Goal: Task Accomplishment & Management: Manage account settings

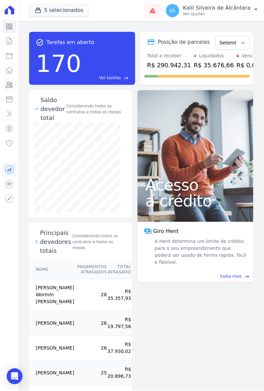
click at [9, 85] on icon at bounding box center [9, 85] width 7 height 6
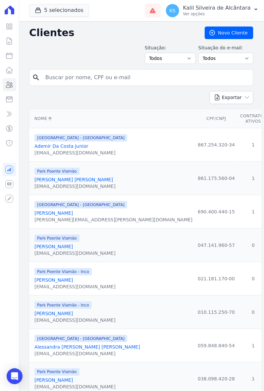
click at [114, 81] on input "search" at bounding box center [145, 77] width 209 height 13
type input "litieli"
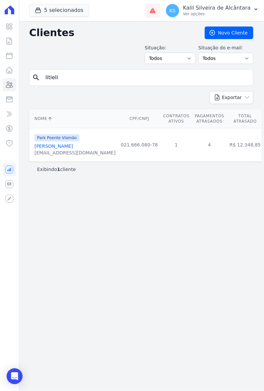
click at [73, 148] on link "[PERSON_NAME]" at bounding box center [53, 145] width 38 height 5
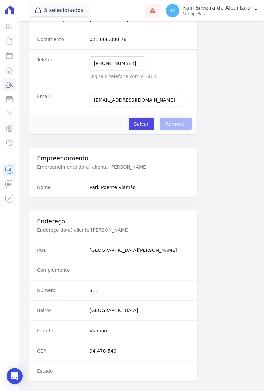
scroll to position [243, 0]
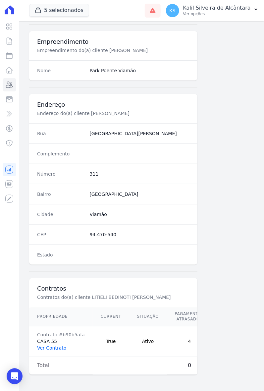
click at [57, 346] on link "Ver Contrato" at bounding box center [51, 348] width 29 height 5
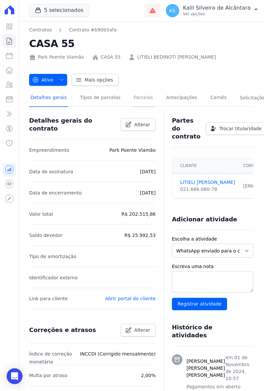
click at [141, 98] on link "Parcelas" at bounding box center [144, 98] width 22 height 18
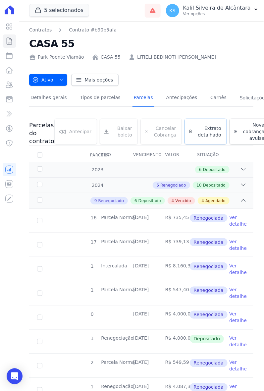
click at [207, 138] on link "Extrato detalhado" at bounding box center [206, 132] width 42 height 26
click at [226, 127] on span "Exportar PDF" at bounding box center [242, 126] width 35 height 7
click at [12, 86] on icon at bounding box center [9, 85] width 7 height 6
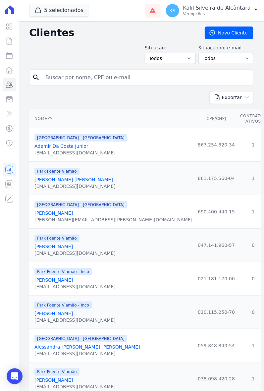
click at [87, 75] on input "search" at bounding box center [145, 77] width 209 height 13
type input "wilian"
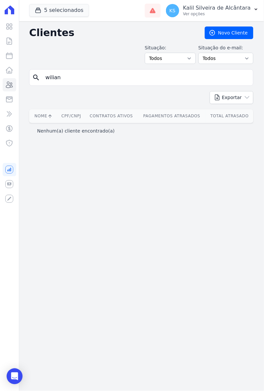
click at [87, 75] on input "wilian" at bounding box center [145, 77] width 209 height 13
type input "[PERSON_NAME]"
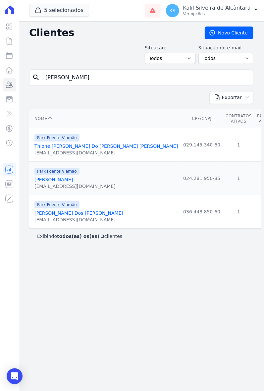
click at [65, 180] on link "[PERSON_NAME]" at bounding box center [53, 179] width 38 height 5
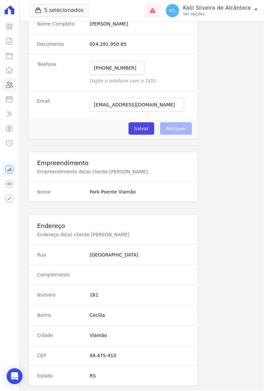
scroll to position [243, 0]
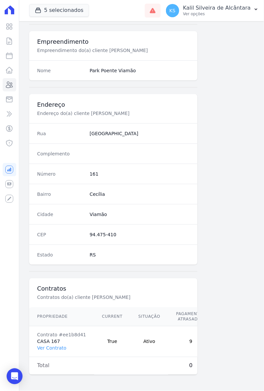
click at [49, 337] on td "Contrato #ee1b8d41 CASA 167 Ver Contrato" at bounding box center [61, 341] width 65 height 31
click at [54, 346] on link "Ver Contrato" at bounding box center [51, 348] width 29 height 5
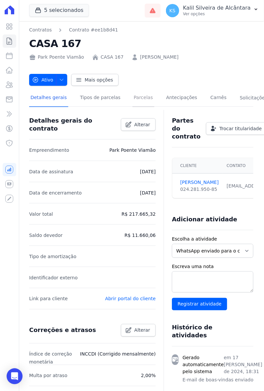
click at [143, 102] on link "Parcelas" at bounding box center [144, 98] width 22 height 18
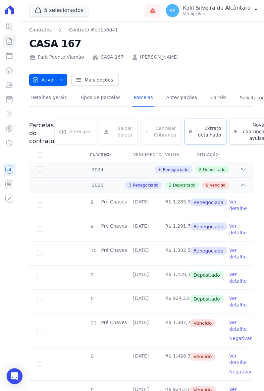
click at [204, 127] on span "Extrato detalhado" at bounding box center [208, 131] width 26 height 13
click at [229, 123] on span "Exportar PDF" at bounding box center [242, 126] width 35 height 7
click at [9, 82] on icon at bounding box center [9, 85] width 8 height 8
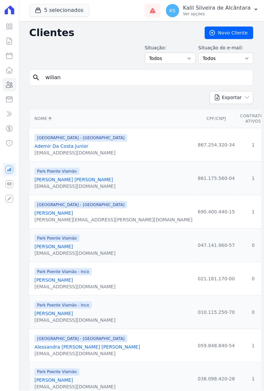
click at [70, 78] on input "wilian" at bounding box center [145, 77] width 209 height 13
click at [55, 83] on input "search" at bounding box center [145, 77] width 209 height 13
type input "[MEDICAL_DATA][PERSON_NAME]"
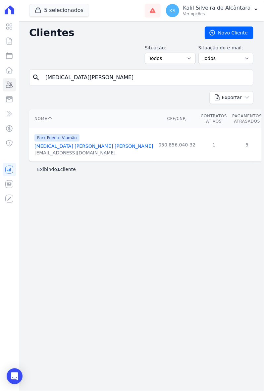
click at [84, 146] on link "[MEDICAL_DATA] [PERSON_NAME] [PERSON_NAME]" at bounding box center [93, 145] width 119 height 5
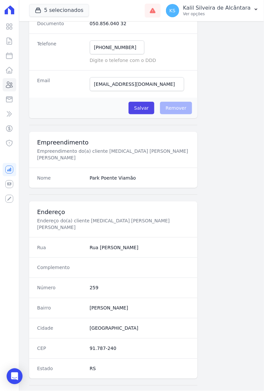
scroll to position [243, 0]
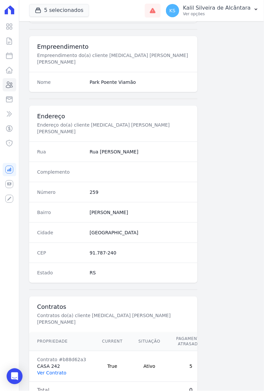
click at [61, 370] on link "Ver Contrato" at bounding box center [51, 372] width 29 height 5
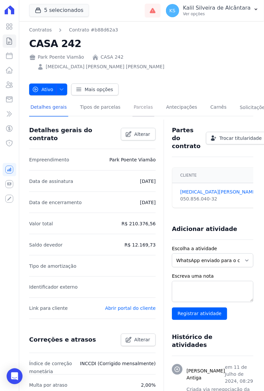
click at [135, 99] on link "Parcelas" at bounding box center [144, 108] width 22 height 18
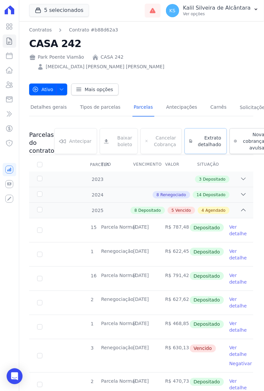
click at [202, 140] on link "Extrato detalhado" at bounding box center [206, 141] width 42 height 26
click at [226, 132] on span "Exportar PDF" at bounding box center [242, 135] width 35 height 7
click at [213, 39] on h2 "CASA 242" at bounding box center [141, 43] width 224 height 15
click at [11, 87] on icon at bounding box center [9, 85] width 7 height 6
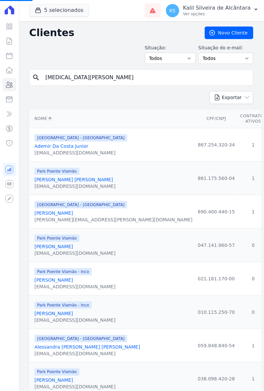
click at [82, 75] on input "[MEDICAL_DATA][PERSON_NAME]" at bounding box center [145, 77] width 209 height 13
click at [82, 75] on input "search" at bounding box center [145, 77] width 209 height 13
click at [77, 77] on input "search" at bounding box center [145, 77] width 209 height 13
type input "[PERSON_NAME]"
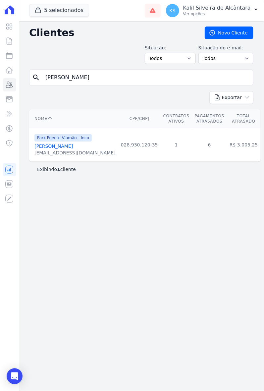
click at [68, 146] on link "[PERSON_NAME]" at bounding box center [53, 145] width 38 height 5
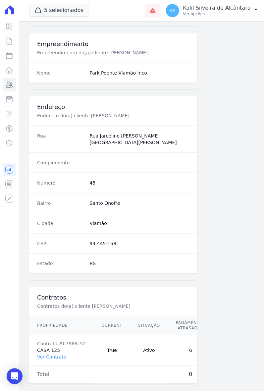
scroll to position [243, 0]
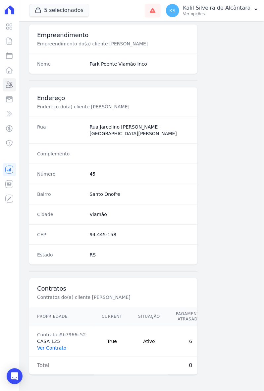
click at [58, 346] on link "Ver Contrato" at bounding box center [51, 348] width 29 height 5
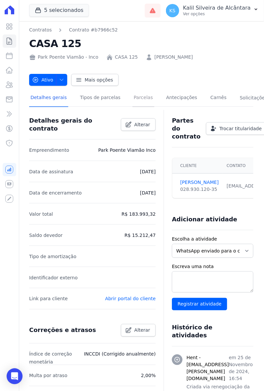
click at [137, 98] on link "Parcelas" at bounding box center [144, 98] width 22 height 18
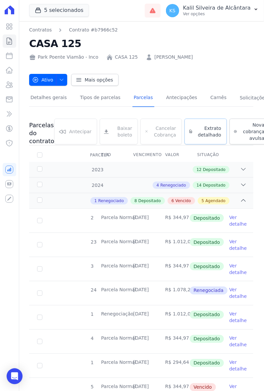
click at [196, 130] on span "Extrato detalhado" at bounding box center [208, 131] width 26 height 13
click at [248, 125] on span "Exportar PDF" at bounding box center [242, 126] width 35 height 7
click at [11, 84] on icon at bounding box center [9, 85] width 8 height 8
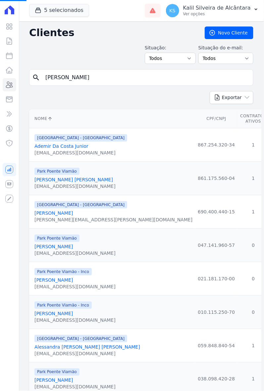
click at [92, 82] on input "[PERSON_NAME]" at bounding box center [145, 77] width 209 height 13
click at [92, 80] on input "search" at bounding box center [145, 77] width 209 height 13
type input "[PERSON_NAME]"
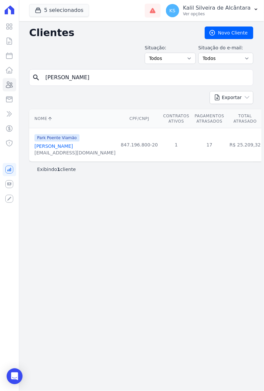
click at [73, 148] on link "[PERSON_NAME]" at bounding box center [53, 145] width 38 height 5
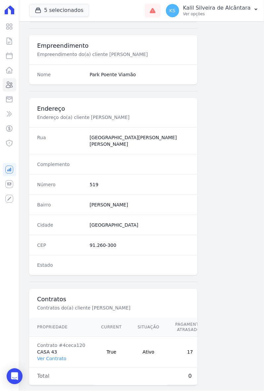
scroll to position [243, 0]
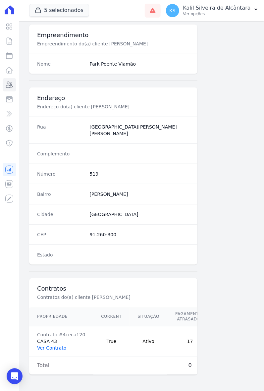
click at [57, 346] on link "Ver Contrato" at bounding box center [51, 348] width 29 height 5
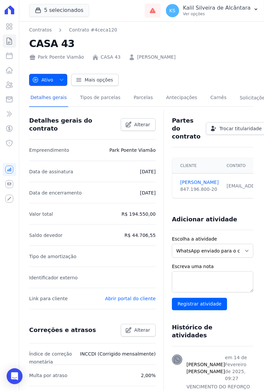
click at [60, 79] on icon "button" at bounding box center [61, 79] width 5 height 5
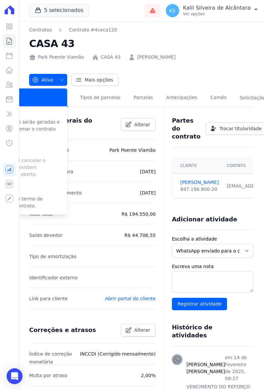
click at [151, 80] on div "Ativo Ativo Pausado Cobranças não serão geradas e você pode retomar o contrato …" at bounding box center [141, 76] width 224 height 19
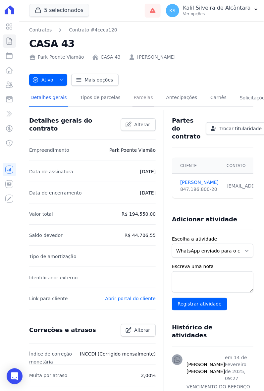
click at [135, 99] on link "Parcelas" at bounding box center [144, 98] width 22 height 18
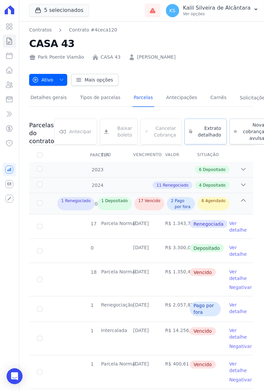
click at [201, 135] on span "Extrato detalhado" at bounding box center [208, 131] width 26 height 13
click at [231, 129] on span "Exportar PDF" at bounding box center [242, 126] width 35 height 7
click at [234, 49] on h2 "CASA 43" at bounding box center [141, 43] width 224 height 15
click at [8, 88] on icon at bounding box center [9, 85] width 8 height 8
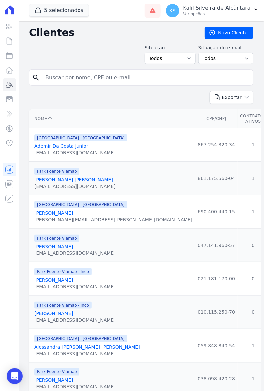
click at [75, 75] on input "search" at bounding box center [145, 77] width 209 height 13
type input "[PERSON_NAME]"
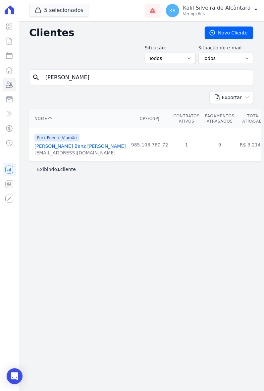
click at [50, 147] on link "[PERSON_NAME] Benz [PERSON_NAME]" at bounding box center [79, 145] width 91 height 5
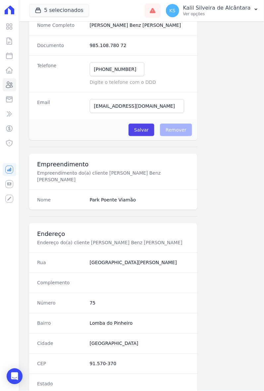
scroll to position [243, 0]
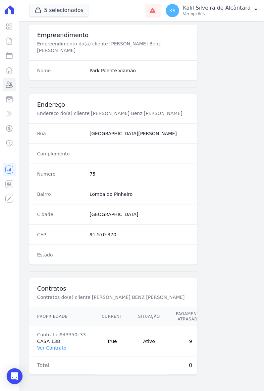
click at [57, 345] on td "Contrato #43350c33 CASA 138 Ver Contrato" at bounding box center [61, 341] width 65 height 31
click at [58, 346] on link "Ver Contrato" at bounding box center [51, 348] width 29 height 5
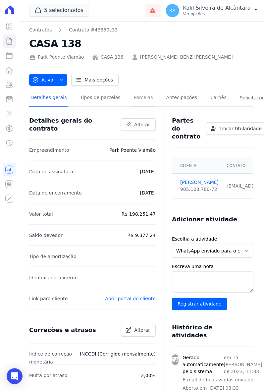
click at [140, 101] on link "Parcelas" at bounding box center [144, 98] width 22 height 18
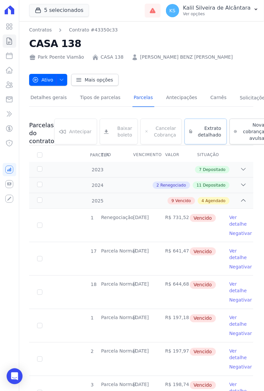
click at [196, 131] on span "Extrato detalhado" at bounding box center [208, 131] width 26 height 13
click at [226, 126] on span "Exportar PDF" at bounding box center [242, 126] width 35 height 7
click at [200, 33] on div "Contratos Contrato #43350c33 CASA 138 Park Poente Viamão CASA 138 [PERSON_NAME]…" at bounding box center [141, 44] width 224 height 34
click at [12, 85] on icon at bounding box center [9, 85] width 8 height 8
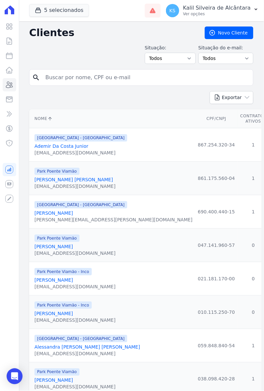
click at [71, 79] on input "search" at bounding box center [145, 77] width 209 height 13
type input "[PERSON_NAME]"
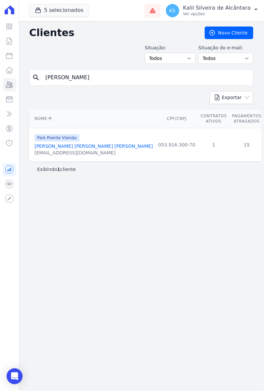
click at [72, 146] on link "[PERSON_NAME] [PERSON_NAME] [PERSON_NAME]" at bounding box center [93, 145] width 119 height 5
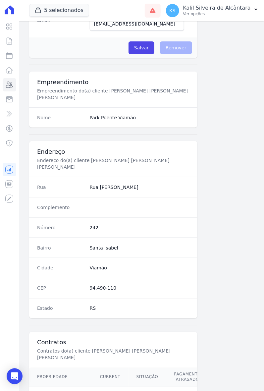
scroll to position [243, 0]
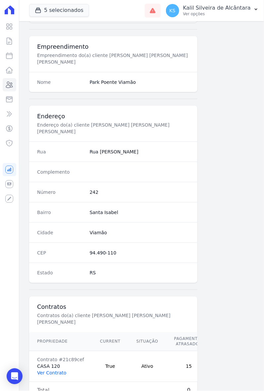
click at [59, 370] on link "Ver Contrato" at bounding box center [51, 372] width 29 height 5
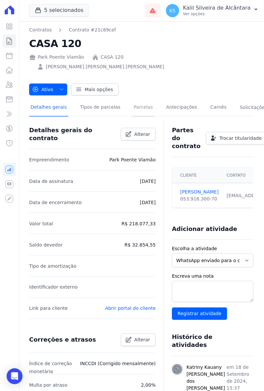
click at [133, 99] on link "Parcelas" at bounding box center [144, 108] width 22 height 18
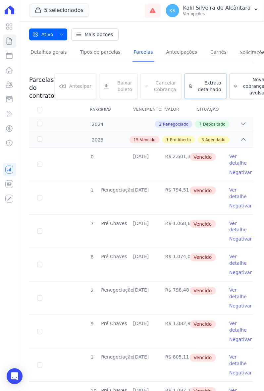
scroll to position [41, 0]
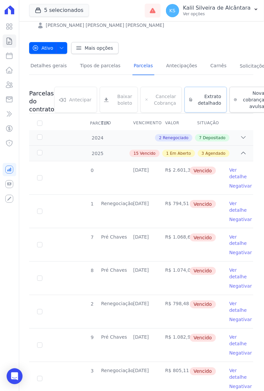
click at [196, 93] on span "Extrato detalhado" at bounding box center [208, 99] width 26 height 13
click at [234, 91] on span "Exportar PDF" at bounding box center [242, 94] width 35 height 7
click at [12, 85] on icon at bounding box center [9, 85] width 7 height 6
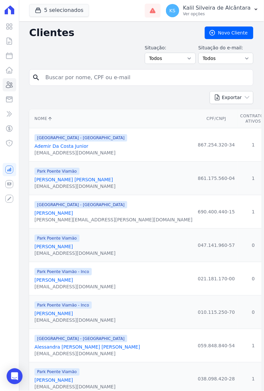
click at [60, 79] on input "search" at bounding box center [145, 77] width 209 height 13
type input "[PERSON_NAME] [PERSON_NAME]"
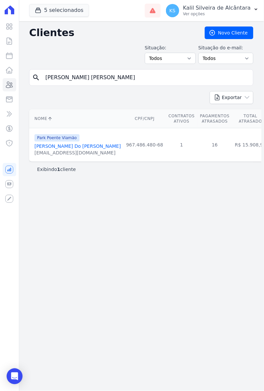
click at [85, 146] on link "[PERSON_NAME] Do [PERSON_NAME]" at bounding box center [77, 145] width 86 height 5
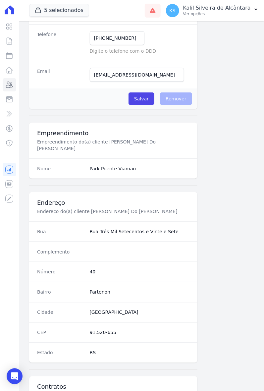
scroll to position [243, 0]
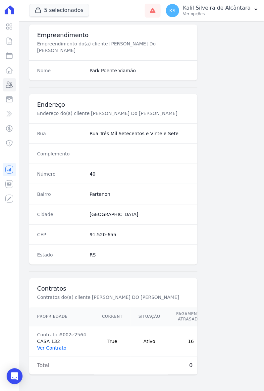
click at [57, 346] on link "Ver Contrato" at bounding box center [51, 348] width 29 height 5
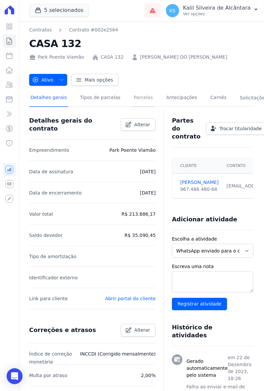
click at [135, 100] on link "Parcelas" at bounding box center [144, 98] width 22 height 18
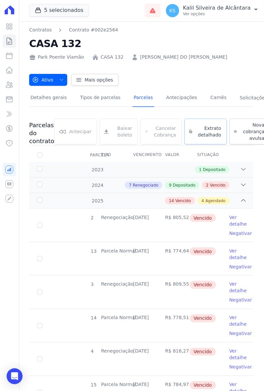
click at [195, 136] on span "Extrato detalhado" at bounding box center [208, 131] width 26 height 13
click at [235, 126] on span "Exportar PDF" at bounding box center [242, 126] width 35 height 7
click at [10, 87] on icon at bounding box center [9, 85] width 7 height 6
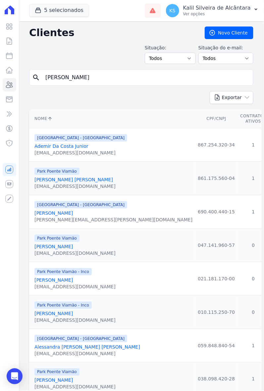
type input "[PERSON_NAME]"
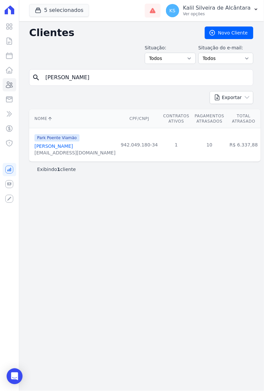
click at [73, 145] on link "[PERSON_NAME]" at bounding box center [53, 145] width 38 height 5
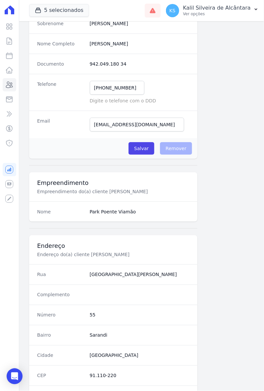
scroll to position [243, 0]
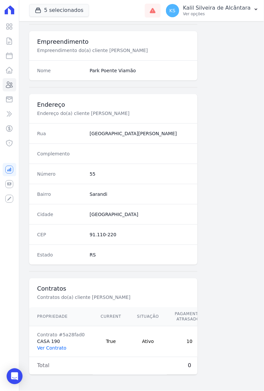
click at [59, 346] on link "Ver Contrato" at bounding box center [51, 348] width 29 height 5
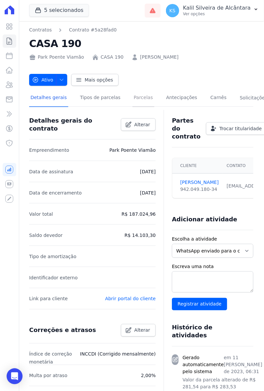
click at [135, 98] on link "Parcelas" at bounding box center [144, 98] width 22 height 18
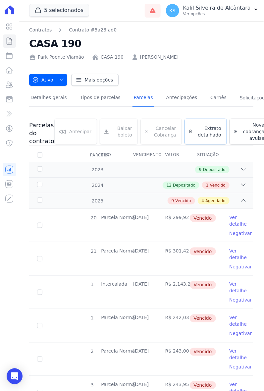
click at [199, 124] on link "Extrato detalhado" at bounding box center [206, 132] width 42 height 26
click at [229, 122] on div "Exportar PDF" at bounding box center [241, 126] width 45 height 11
click at [233, 125] on span "Exportar PDF" at bounding box center [242, 126] width 35 height 7
click at [224, 37] on h2 "CASA 190" at bounding box center [141, 43] width 224 height 15
click at [6, 85] on icon at bounding box center [9, 85] width 8 height 8
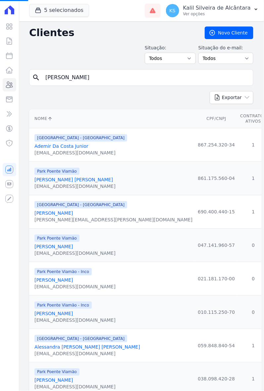
click at [76, 74] on input "[PERSON_NAME]" at bounding box center [145, 77] width 209 height 13
click at [76, 74] on input "search" at bounding box center [145, 77] width 209 height 13
type input "[PERSON_NAME] men"
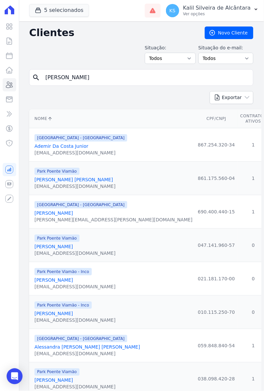
type input "[PERSON_NAME]"
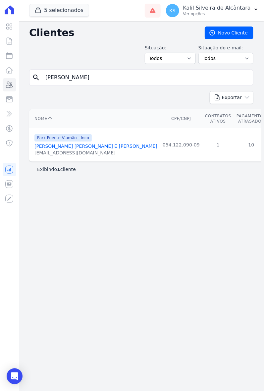
click at [67, 146] on link "[PERSON_NAME] [PERSON_NAME] E [PERSON_NAME]" at bounding box center [95, 145] width 123 height 5
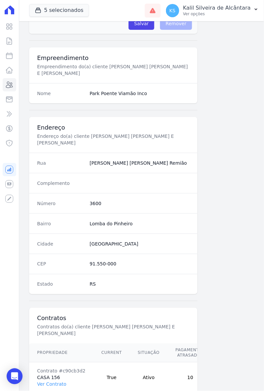
scroll to position [243, 0]
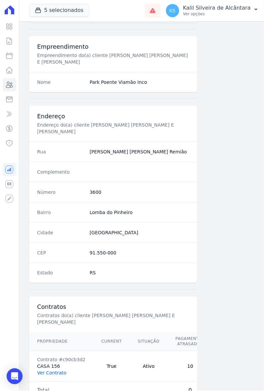
click at [57, 370] on link "Ver Contrato" at bounding box center [51, 372] width 29 height 5
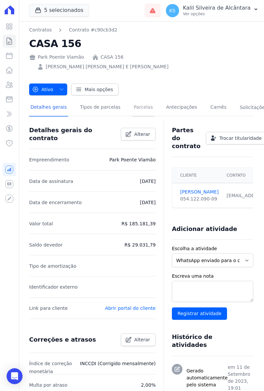
click at [140, 100] on link "Parcelas" at bounding box center [144, 108] width 22 height 18
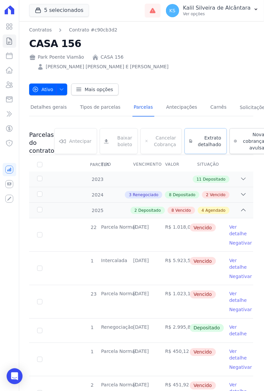
click at [195, 135] on span "Extrato detalhado" at bounding box center [208, 141] width 26 height 13
click at [236, 132] on span "Exportar PDF" at bounding box center [242, 135] width 35 height 7
click at [11, 84] on icon at bounding box center [9, 85] width 8 height 8
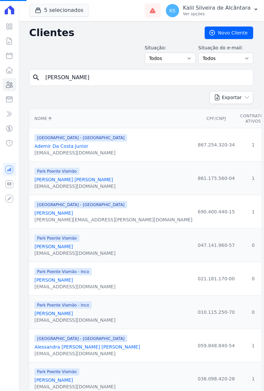
click at [100, 77] on input "[PERSON_NAME]" at bounding box center [145, 77] width 209 height 13
click at [84, 77] on input "search" at bounding box center [145, 77] width 209 height 13
type input "nelbia"
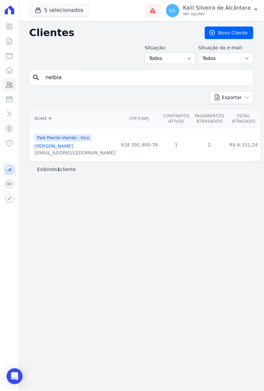
click at [73, 146] on link "[PERSON_NAME]" at bounding box center [53, 145] width 38 height 5
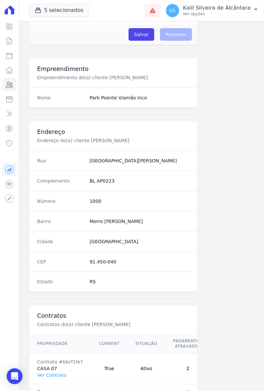
scroll to position [243, 0]
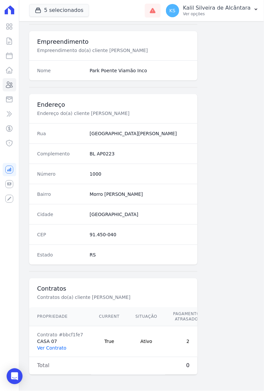
click at [59, 346] on link "Ver Contrato" at bounding box center [51, 348] width 29 height 5
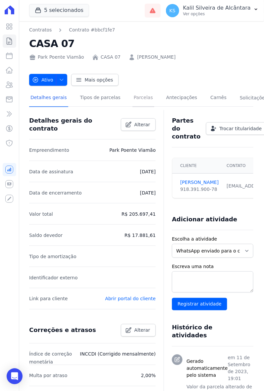
click at [142, 96] on link "Parcelas" at bounding box center [144, 98] width 22 height 18
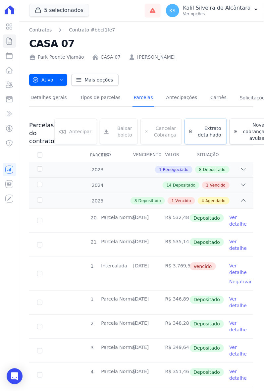
click at [214, 131] on link "Extrato detalhado" at bounding box center [206, 132] width 42 height 26
click at [229, 125] on span "Exportar PDF" at bounding box center [242, 126] width 35 height 7
click at [188, 43] on h2 "CASA 07" at bounding box center [141, 43] width 224 height 15
click at [11, 84] on icon at bounding box center [9, 85] width 8 height 8
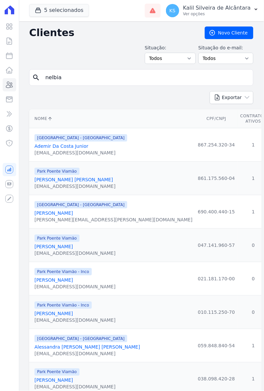
click at [67, 77] on input "nelbia" at bounding box center [145, 77] width 209 height 13
click at [69, 75] on input "search" at bounding box center [145, 77] width 209 height 13
type input "[PERSON_NAME]"
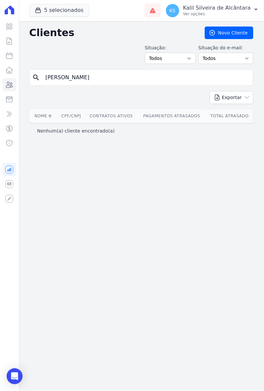
drag, startPoint x: 102, startPoint y: 80, endPoint x: 65, endPoint y: 82, distance: 37.5
click at [65, 82] on input "[PERSON_NAME]" at bounding box center [145, 77] width 209 height 13
type input "rochelly"
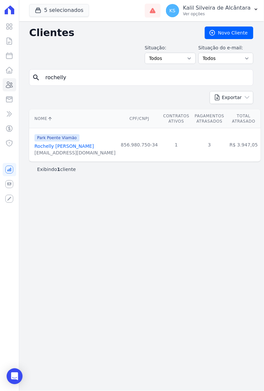
click at [87, 145] on link "Rochelly [PERSON_NAME]" at bounding box center [64, 145] width 60 height 5
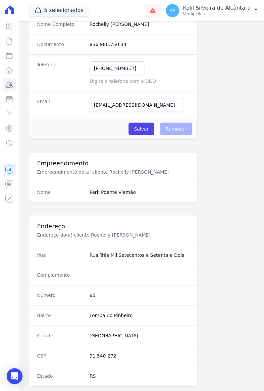
scroll to position [243, 0]
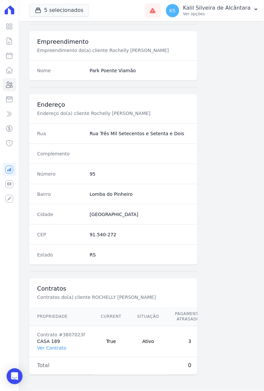
click at [46, 338] on td "Contrato #3807023f CASA 189 Ver Contrato" at bounding box center [61, 341] width 64 height 31
click at [49, 346] on link "Ver Contrato" at bounding box center [51, 348] width 29 height 5
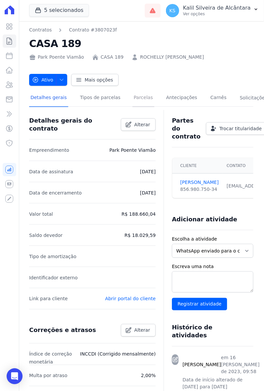
click at [134, 98] on link "Parcelas" at bounding box center [144, 98] width 22 height 18
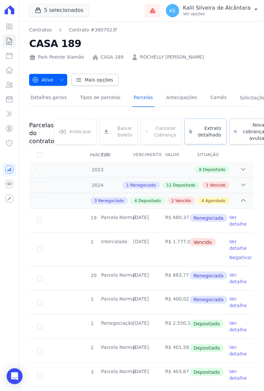
click at [195, 136] on span "Extrato detalhado" at bounding box center [208, 131] width 26 height 13
click at [240, 128] on span "Exportar PDF" at bounding box center [242, 126] width 35 height 7
drag, startPoint x: 202, startPoint y: 40, endPoint x: 171, endPoint y: 46, distance: 31.5
click at [202, 40] on h2 "CASA 189" at bounding box center [141, 43] width 224 height 15
click at [7, 87] on icon at bounding box center [9, 85] width 8 height 8
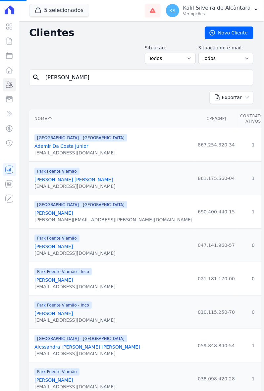
click at [77, 80] on input "[PERSON_NAME]" at bounding box center [145, 77] width 209 height 13
click at [77, 80] on input "search" at bounding box center [145, 77] width 209 height 13
type input "JEFERSSON"
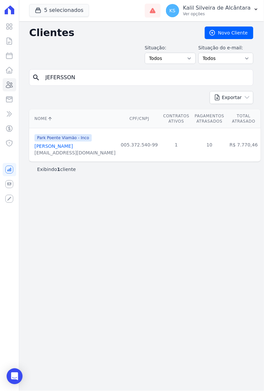
click at [65, 146] on link "[PERSON_NAME]" at bounding box center [53, 145] width 38 height 5
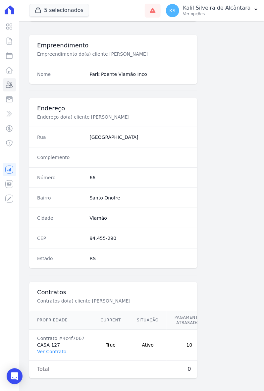
scroll to position [243, 0]
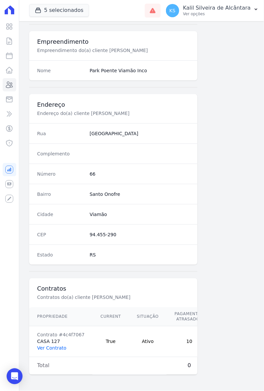
click at [55, 346] on link "Ver Contrato" at bounding box center [51, 348] width 29 height 5
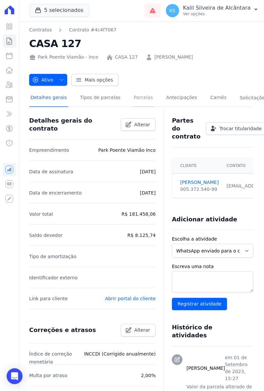
click at [139, 98] on link "Parcelas" at bounding box center [144, 98] width 22 height 18
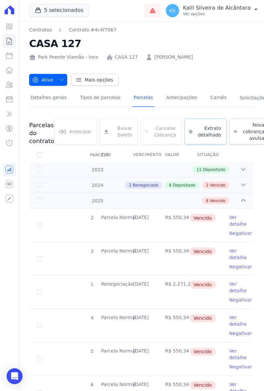
click at [205, 130] on span "Extrato detalhado" at bounding box center [208, 131] width 26 height 13
click at [233, 126] on span "Exportar PDF" at bounding box center [242, 126] width 35 height 7
drag, startPoint x: 193, startPoint y: 72, endPoint x: 186, endPoint y: 77, distance: 8.7
click at [193, 72] on div "Ativo Ativo Pausado Cobranças não serão geradas e você pode retomar o contrato …" at bounding box center [141, 76] width 224 height 19
click at [11, 85] on icon at bounding box center [9, 85] width 8 height 8
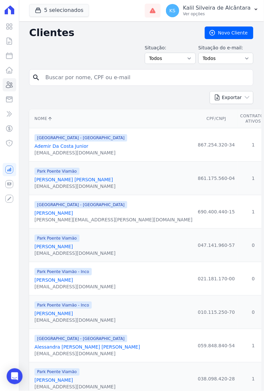
click at [103, 75] on input "search" at bounding box center [145, 77] width 209 height 13
type input "[PERSON_NAME]"
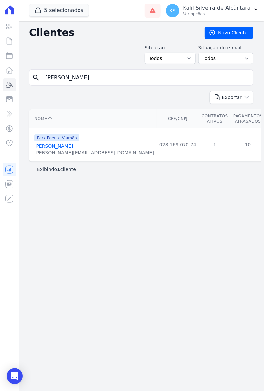
click at [65, 148] on link "[PERSON_NAME]" at bounding box center [53, 145] width 38 height 5
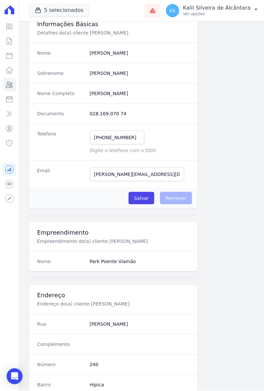
scroll to position [243, 0]
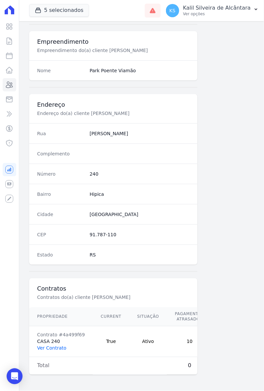
click at [53, 346] on link "Ver Contrato" at bounding box center [51, 348] width 29 height 5
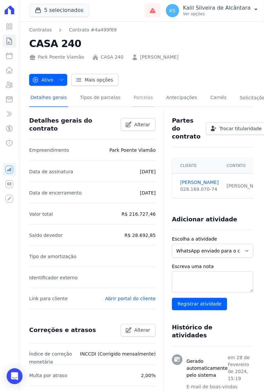
click at [137, 97] on link "Parcelas" at bounding box center [144, 98] width 22 height 18
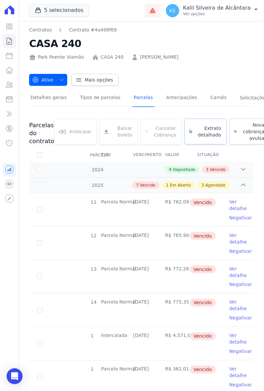
click at [206, 132] on span "Extrato detalhado" at bounding box center [208, 131] width 26 height 13
click at [229, 123] on span "Exportar PDF" at bounding box center [242, 126] width 35 height 7
click at [195, 46] on h2 "CASA 240" at bounding box center [141, 43] width 224 height 15
click at [14, 80] on link "Clientes" at bounding box center [10, 84] width 14 height 13
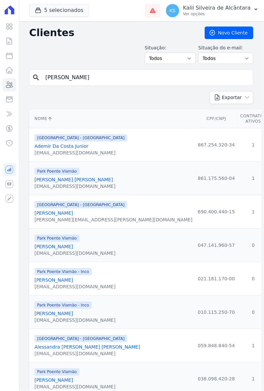
click at [69, 82] on input "[PERSON_NAME]" at bounding box center [145, 77] width 209 height 13
click at [69, 82] on input "search" at bounding box center [145, 77] width 209 height 13
type input "[PERSON_NAME]"
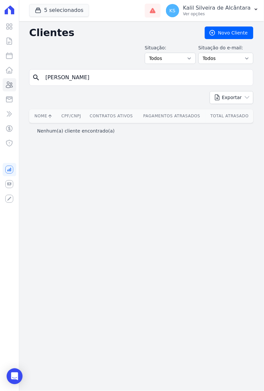
click at [93, 73] on input "[PERSON_NAME]" at bounding box center [145, 77] width 209 height 13
type input "[PERSON_NAME]"
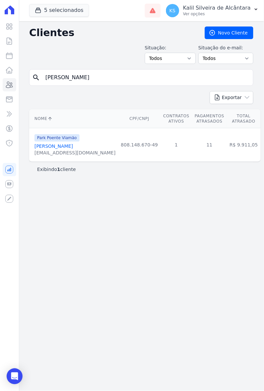
click at [73, 147] on link "[PERSON_NAME]" at bounding box center [53, 145] width 38 height 5
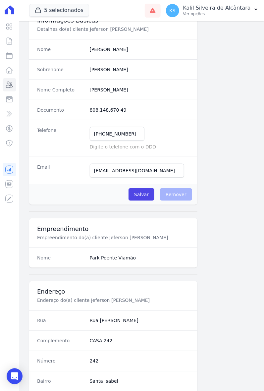
scroll to position [243, 0]
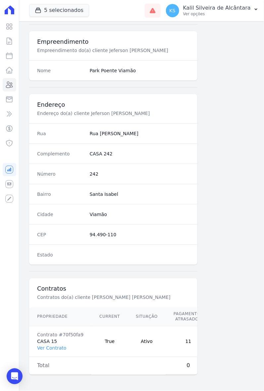
click at [55, 345] on td "Contrato #70f50fa9 CASA 15 Ver Contrato" at bounding box center [60, 341] width 62 height 31
click at [58, 346] on link "Ver Contrato" at bounding box center [51, 348] width 29 height 5
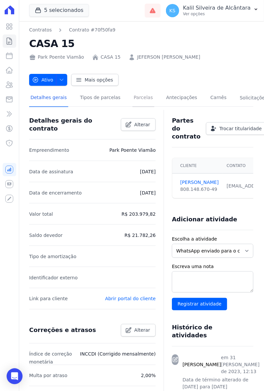
click at [138, 99] on link "Parcelas" at bounding box center [144, 98] width 22 height 18
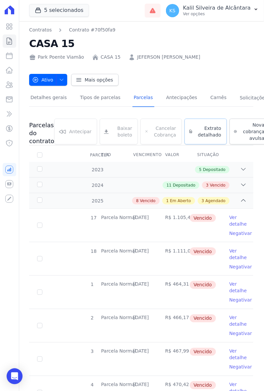
click at [199, 126] on span "Extrato detalhado" at bounding box center [208, 131] width 26 height 13
click at [226, 125] on span "Exportar PDF" at bounding box center [242, 126] width 35 height 7
click at [13, 88] on icon at bounding box center [9, 85] width 8 height 8
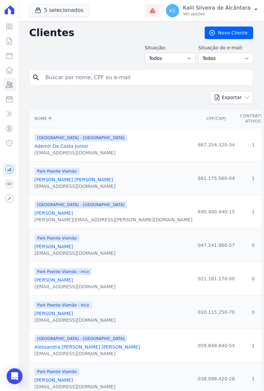
click at [76, 75] on input "search" at bounding box center [145, 77] width 209 height 13
type input "[PERSON_NAME]"
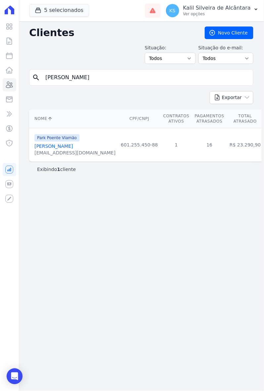
click at [60, 149] on link "[PERSON_NAME]" at bounding box center [53, 145] width 38 height 5
click at [60, 143] on div "Park Poente Viamão [PERSON_NAME] [EMAIL_ADDRESS][DOMAIN_NAME]" at bounding box center [74, 145] width 81 height 23
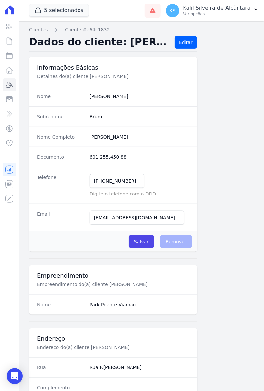
scroll to position [243, 0]
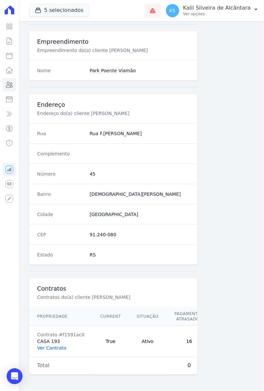
click at [60, 346] on link "Ver Contrato" at bounding box center [51, 348] width 29 height 5
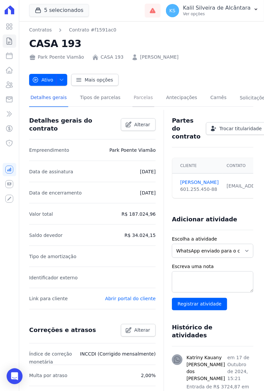
click at [135, 100] on link "Parcelas" at bounding box center [144, 98] width 22 height 18
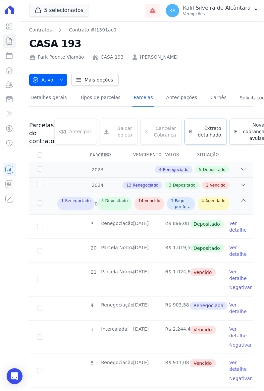
click at [205, 130] on span "Extrato detalhado" at bounding box center [208, 131] width 26 height 13
click at [228, 126] on span "Exportar PDF" at bounding box center [242, 126] width 35 height 7
click at [9, 88] on icon at bounding box center [9, 85] width 7 height 6
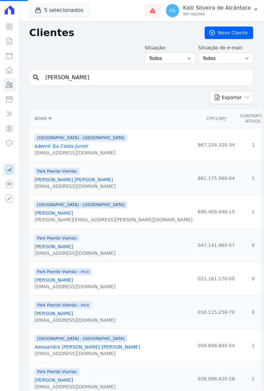
click at [91, 77] on input "[PERSON_NAME]" at bounding box center [145, 77] width 209 height 13
click at [91, 77] on input "search" at bounding box center [145, 77] width 209 height 13
type input "[PERSON_NAME]"
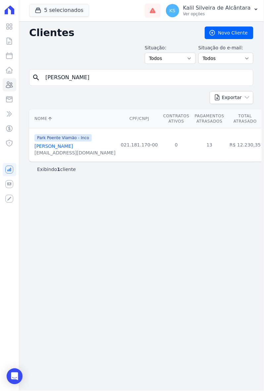
click at [69, 147] on link "[PERSON_NAME]" at bounding box center [53, 145] width 38 height 5
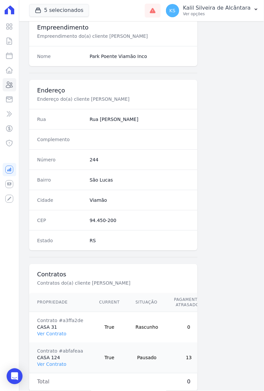
scroll to position [273, 0]
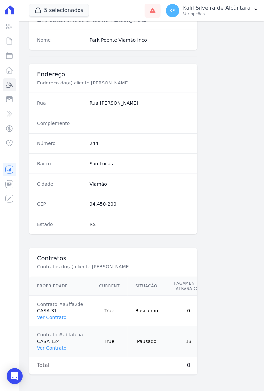
drag, startPoint x: 88, startPoint y: 376, endPoint x: 105, endPoint y: 376, distance: 16.9
click at [105, 376] on div "Informações Básicas Detalhes do(a) cliente [PERSON_NAME] Nome [PERSON_NAME] Sob…" at bounding box center [113, 88] width 168 height 593
drag, startPoint x: 105, startPoint y: 376, endPoint x: 139, endPoint y: 375, distance: 34.5
click at [139, 375] on div "Informações Básicas Detalhes do(a) cliente [PERSON_NAME] Nome [PERSON_NAME] Sob…" at bounding box center [113, 88] width 168 height 593
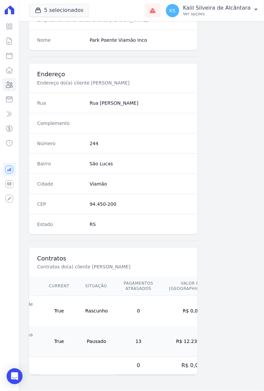
scroll to position [0, 0]
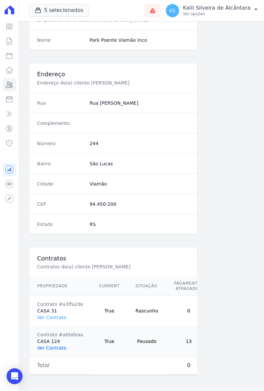
click at [59, 346] on link "Ver Contrato" at bounding box center [51, 348] width 29 height 5
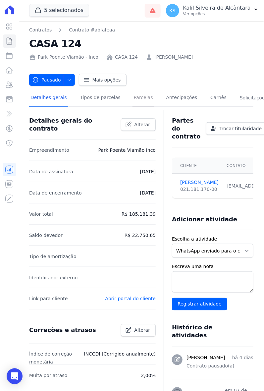
click at [133, 97] on link "Parcelas" at bounding box center [144, 98] width 22 height 18
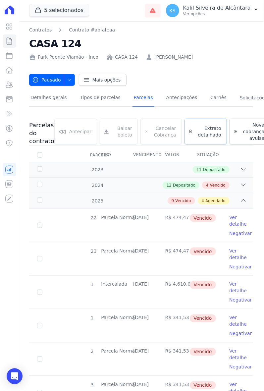
click at [195, 132] on span "Extrato detalhado" at bounding box center [208, 131] width 26 height 13
click at [228, 126] on span "Exportar PDF" at bounding box center [242, 126] width 35 height 7
click at [14, 84] on link "Clientes" at bounding box center [10, 84] width 14 height 13
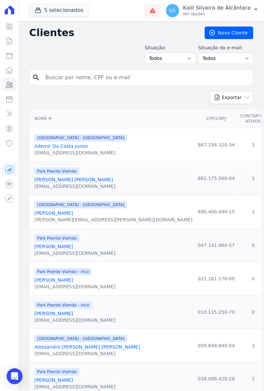
click at [85, 80] on input "search" at bounding box center [145, 77] width 209 height 13
type input "[PERSON_NAME]"
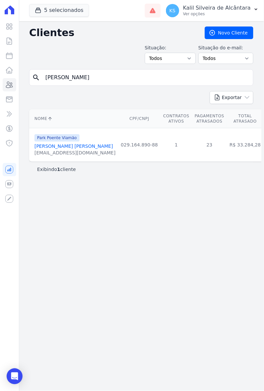
click at [66, 146] on link "[PERSON_NAME] [PERSON_NAME]" at bounding box center [73, 145] width 79 height 5
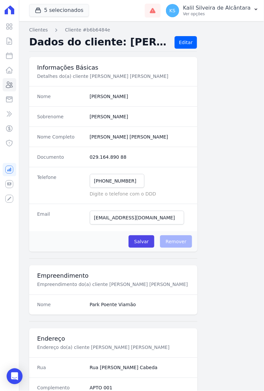
scroll to position [243, 0]
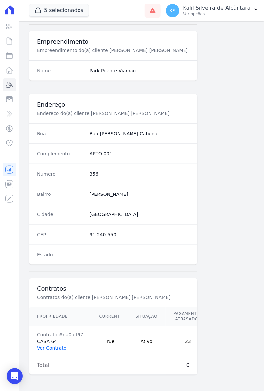
click at [52, 346] on link "Ver Contrato" at bounding box center [51, 348] width 29 height 5
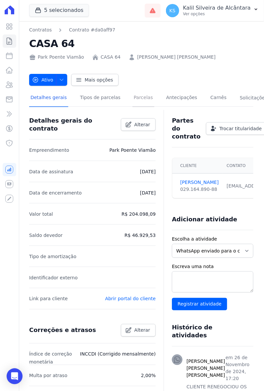
click at [134, 95] on link "Parcelas" at bounding box center [144, 98] width 22 height 18
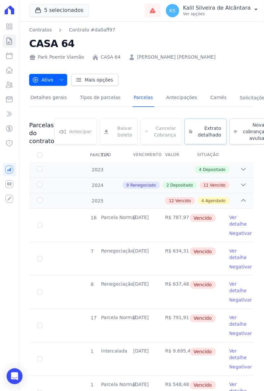
click at [196, 133] on span "Extrato detalhado" at bounding box center [208, 131] width 26 height 13
click at [232, 126] on span "Exportar PDF" at bounding box center [242, 126] width 35 height 7
click at [34, 271] on td "7" at bounding box center [39, 258] width 21 height 33
click at [12, 82] on icon at bounding box center [9, 85] width 8 height 8
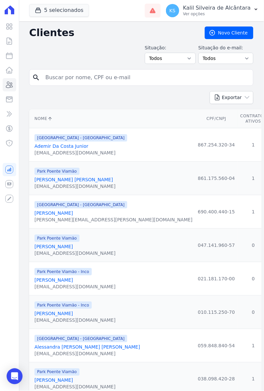
click at [85, 82] on input "search" at bounding box center [145, 77] width 209 height 13
type input "[PERSON_NAME]"
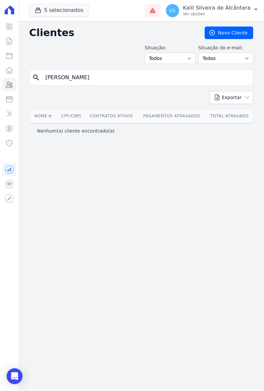
click at [111, 86] on form "search [PERSON_NAME]" at bounding box center [141, 80] width 224 height 22
click at [119, 78] on input "[PERSON_NAME]" at bounding box center [145, 77] width 209 height 13
type input "[PERSON_NAME]"
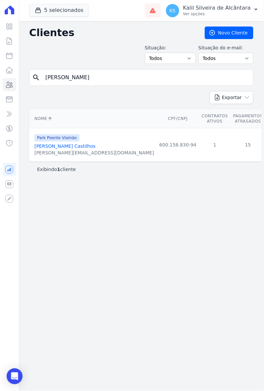
click at [87, 146] on link "[PERSON_NAME] Castilhos" at bounding box center [64, 145] width 61 height 5
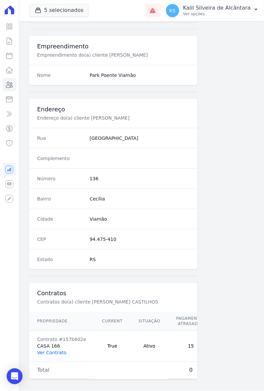
scroll to position [243, 0]
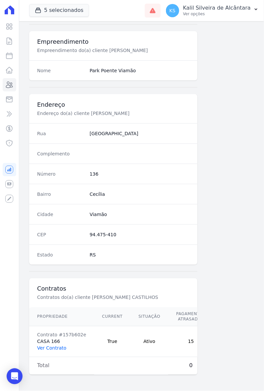
click at [55, 346] on link "Ver Contrato" at bounding box center [51, 348] width 29 height 5
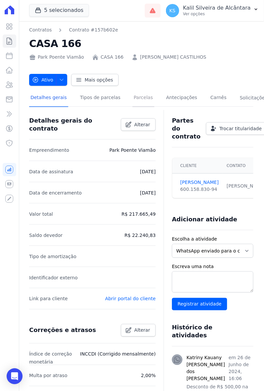
click at [133, 94] on link "Parcelas" at bounding box center [144, 98] width 22 height 18
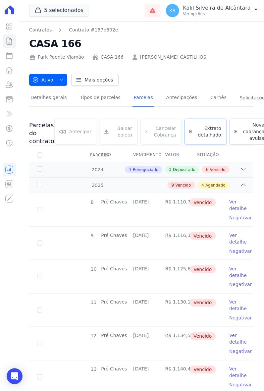
click at [196, 127] on span "Extrato detalhado" at bounding box center [208, 131] width 26 height 13
click at [230, 126] on span "Exportar PDF" at bounding box center [242, 126] width 35 height 7
drag, startPoint x: 13, startPoint y: 88, endPoint x: 69, endPoint y: 115, distance: 62.5
click at [13, 88] on icon at bounding box center [9, 85] width 8 height 8
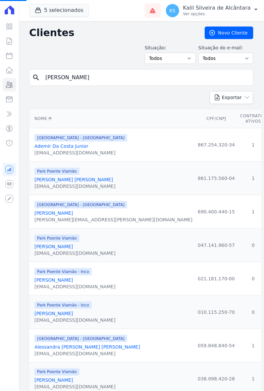
click at [89, 85] on div "search [PERSON_NAME]" at bounding box center [141, 77] width 224 height 17
click at [90, 80] on input "[PERSON_NAME]" at bounding box center [145, 77] width 209 height 13
drag, startPoint x: 90, startPoint y: 80, endPoint x: 39, endPoint y: 76, distance: 51.8
click at [39, 76] on div "search" at bounding box center [141, 77] width 224 height 17
type input "[PERSON_NAME]"
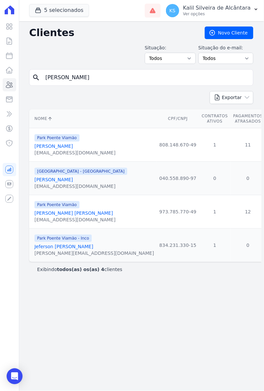
click at [81, 213] on link "[PERSON_NAME] [PERSON_NAME]" at bounding box center [73, 212] width 79 height 5
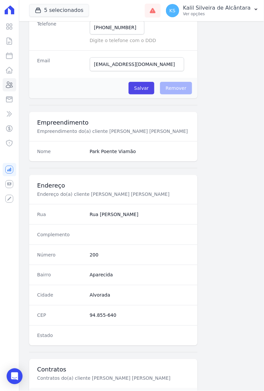
scroll to position [243, 0]
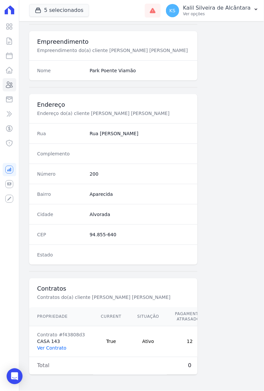
click at [53, 346] on link "Ver Contrato" at bounding box center [51, 348] width 29 height 5
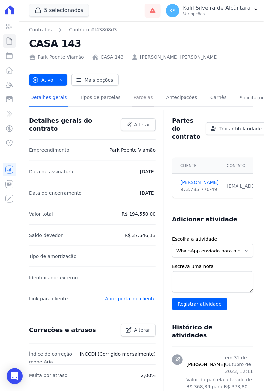
click at [133, 95] on link "Parcelas" at bounding box center [144, 98] width 22 height 18
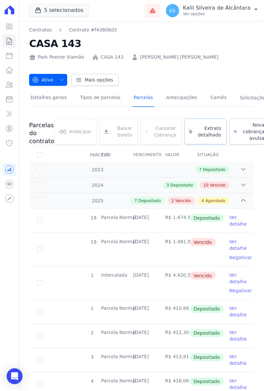
click at [195, 130] on span "Extrato detalhado" at bounding box center [208, 131] width 26 height 13
click at [236, 126] on span "Exportar PDF" at bounding box center [242, 126] width 35 height 7
click at [12, 85] on icon at bounding box center [9, 85] width 8 height 8
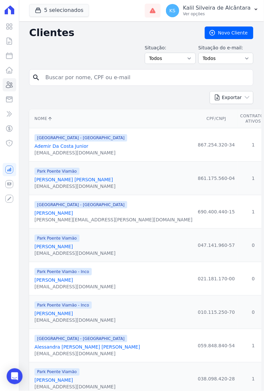
click at [80, 78] on input "search" at bounding box center [145, 77] width 209 height 13
type input "[PERSON_NAME]"
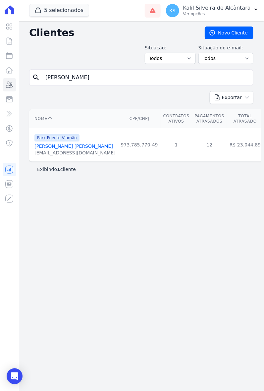
click at [83, 147] on link "[PERSON_NAME] [PERSON_NAME]" at bounding box center [73, 145] width 79 height 5
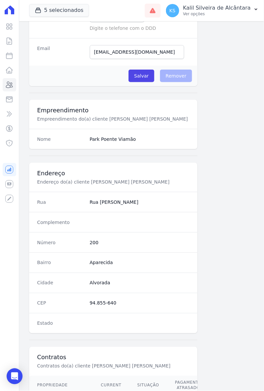
scroll to position [243, 0]
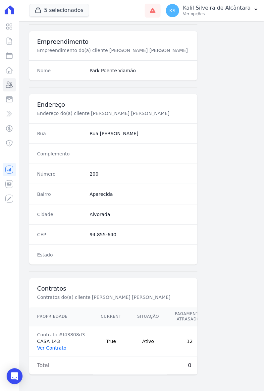
click at [51, 346] on link "Ver Contrato" at bounding box center [51, 348] width 29 height 5
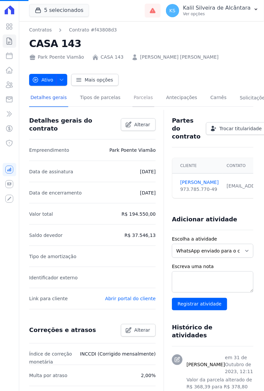
click at [134, 94] on link "Parcelas" at bounding box center [144, 98] width 22 height 18
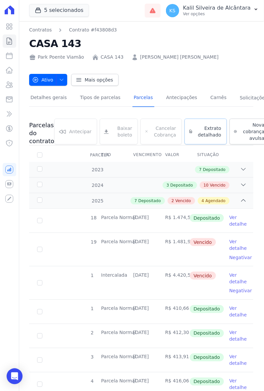
click at [202, 131] on span "Extrato detalhado" at bounding box center [208, 131] width 26 height 13
click at [236, 123] on span "Exportar PDF" at bounding box center [242, 126] width 35 height 7
click at [13, 85] on link "Clientes" at bounding box center [10, 84] width 14 height 13
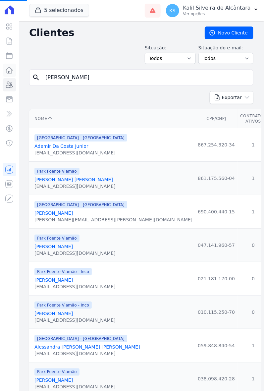
drag, startPoint x: 100, startPoint y: 78, endPoint x: 5, endPoint y: 74, distance: 94.8
click at [5, 74] on div "Visão Geral Contratos [GEOGRAPHIC_DATA] Lotes Clientes Minha Carteira Transferê…" at bounding box center [132, 195] width 264 height 391
click at [128, 78] on input "search" at bounding box center [145, 77] width 209 height 13
type input "[PERSON_NAME]"
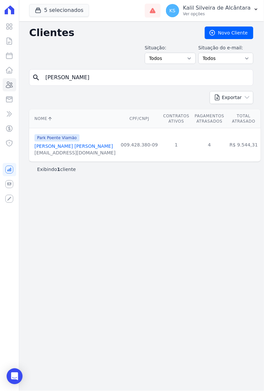
click at [72, 146] on link "[PERSON_NAME] [PERSON_NAME]" at bounding box center [73, 145] width 79 height 5
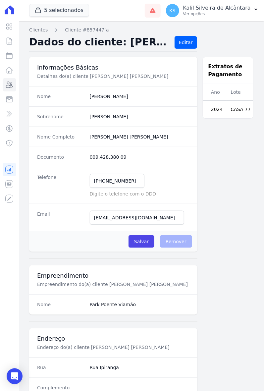
scroll to position [273, 0]
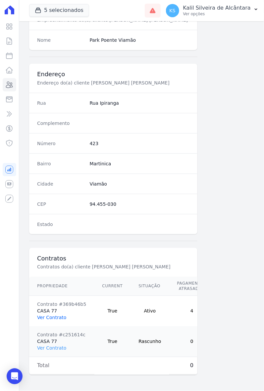
click at [61, 315] on link "Ver Contrato" at bounding box center [51, 317] width 29 height 5
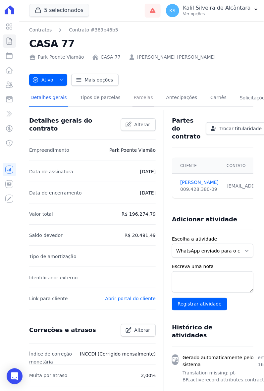
click at [140, 98] on link "Parcelas" at bounding box center [144, 98] width 22 height 18
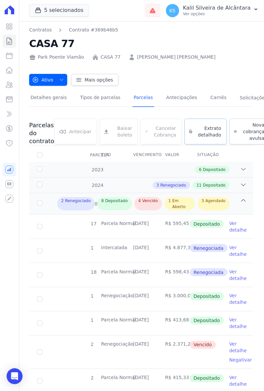
click at [200, 135] on span "Extrato detalhado" at bounding box center [208, 131] width 26 height 13
click at [222, 122] on div "Exportar PDF" at bounding box center [241, 126] width 45 height 11
click at [228, 123] on span "Exportar PDF" at bounding box center [242, 126] width 35 height 7
click at [203, 126] on span "Extrato detalhado" at bounding box center [208, 131] width 26 height 13
click at [205, 128] on span "Extrato detalhado" at bounding box center [208, 131] width 26 height 13
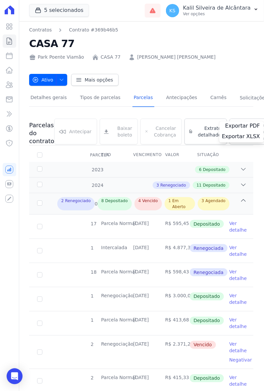
click at [234, 125] on div "Exportar PDF" at bounding box center [241, 126] width 45 height 11
click at [248, 126] on div "Exportar PDF" at bounding box center [241, 126] width 45 height 11
click at [209, 72] on div "Ativo Ativo Pausado Cobranças não serão geradas e você pode retomar o contrato …" at bounding box center [141, 76] width 224 height 19
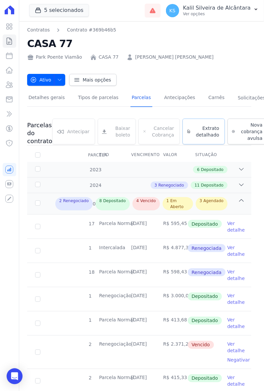
click at [194, 127] on span "Extrato detalhado" at bounding box center [207, 131] width 26 height 13
click at [234, 125] on div "Exportar PDF" at bounding box center [239, 126] width 45 height 11
click at [179, 84] on div "Ativo Ativo Pausado Cobranças não serão geradas e você pode retomar o contrato …" at bounding box center [139, 76] width 224 height 19
click at [13, 83] on icon at bounding box center [9, 85] width 8 height 8
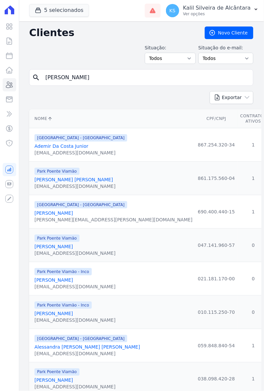
click at [127, 75] on input "[PERSON_NAME]" at bounding box center [145, 77] width 209 height 13
click at [127, 75] on input "search" at bounding box center [145, 77] width 209 height 13
type input "[PERSON_NAME]"
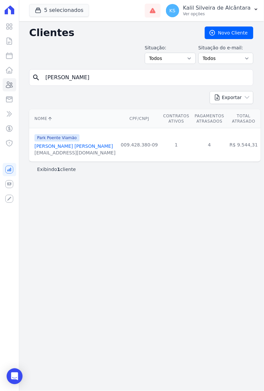
click at [45, 146] on link "[PERSON_NAME] [PERSON_NAME]" at bounding box center [73, 145] width 79 height 5
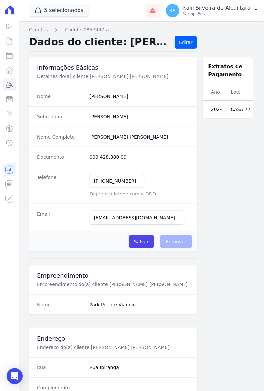
scroll to position [273, 0]
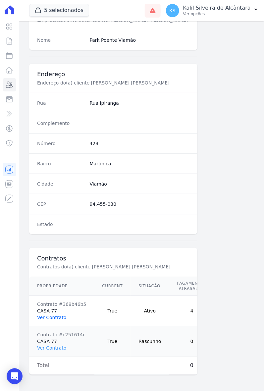
click at [57, 315] on link "Ver Contrato" at bounding box center [51, 317] width 29 height 5
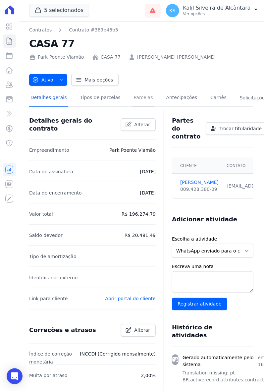
click at [138, 100] on link "Parcelas" at bounding box center [144, 98] width 22 height 18
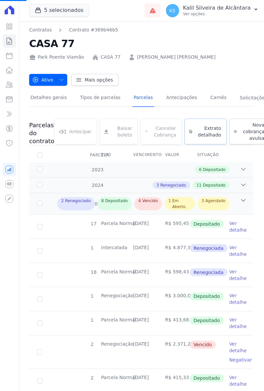
click at [196, 129] on span "Extrato detalhado" at bounding box center [208, 131] width 26 height 13
click at [204, 129] on span "Extrato detalhado" at bounding box center [208, 131] width 26 height 13
click at [243, 125] on span "Exportar PDF" at bounding box center [242, 126] width 35 height 7
drag, startPoint x: 11, startPoint y: 85, endPoint x: 73, endPoint y: 103, distance: 65.2
click at [11, 85] on icon at bounding box center [9, 85] width 7 height 6
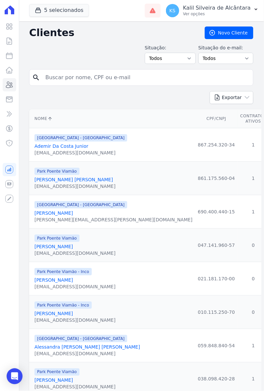
click at [57, 77] on input "search" at bounding box center [145, 77] width 209 height 13
type input "jonatan"
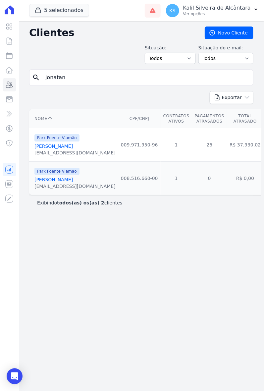
click at [67, 148] on link "[PERSON_NAME]" at bounding box center [53, 145] width 38 height 5
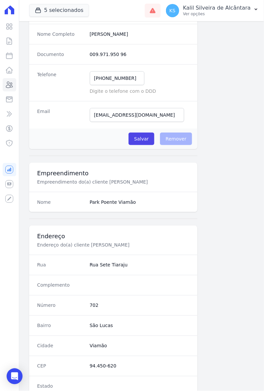
scroll to position [243, 0]
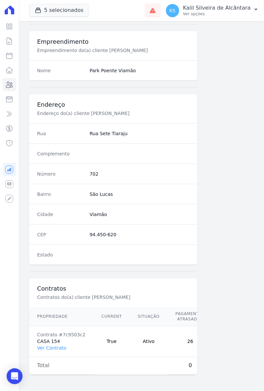
click at [60, 337] on td "Contrato #7c9503c2 CASA 154 Ver Contrato" at bounding box center [61, 341] width 64 height 31
click at [59, 346] on link "Ver Contrato" at bounding box center [51, 348] width 29 height 5
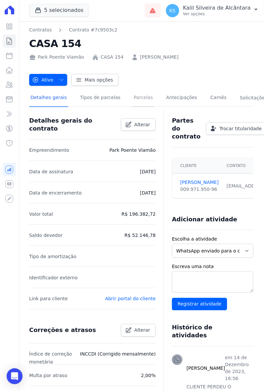
click at [133, 100] on link "Parcelas" at bounding box center [144, 98] width 22 height 18
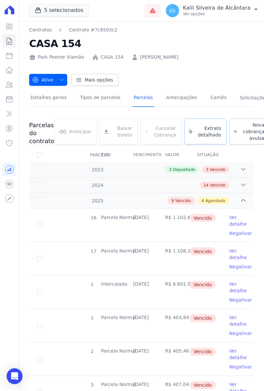
click at [198, 123] on link "Extrato detalhado" at bounding box center [206, 132] width 42 height 26
click at [230, 125] on span "Exportar PDF" at bounding box center [242, 126] width 35 height 7
drag, startPoint x: 212, startPoint y: 53, endPoint x: 200, endPoint y: 55, distance: 11.8
click at [212, 53] on div "Park Poente Viamão CASA 154 [PERSON_NAME]" at bounding box center [141, 56] width 224 height 10
click at [7, 84] on icon at bounding box center [9, 85] width 8 height 8
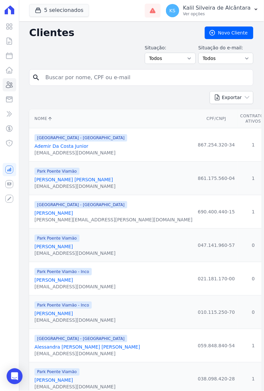
click at [82, 76] on input "search" at bounding box center [145, 77] width 209 height 13
type input "[PERSON_NAME]"
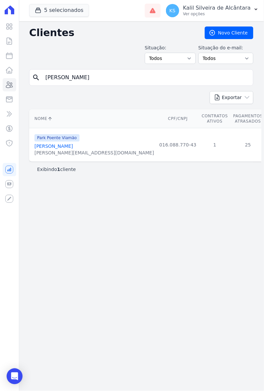
click at [73, 147] on link "[PERSON_NAME]" at bounding box center [53, 145] width 38 height 5
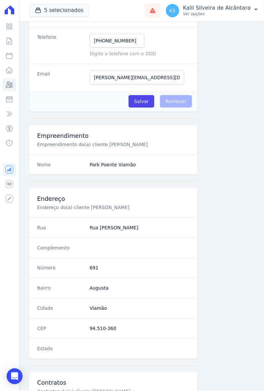
scroll to position [243, 0]
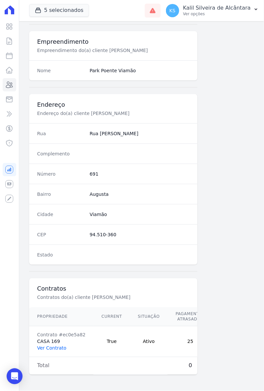
click at [57, 346] on link "Ver Contrato" at bounding box center [51, 348] width 29 height 5
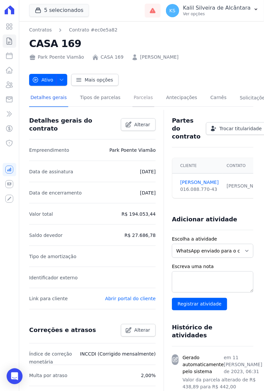
click at [137, 97] on link "Parcelas" at bounding box center [144, 98] width 22 height 18
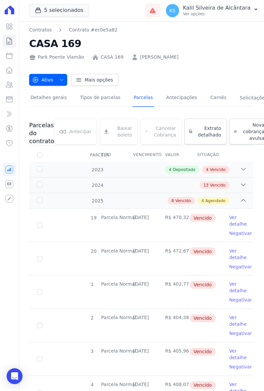
click at [207, 66] on div "Contratos Contrato #ec0e5a82 CASA 169 Park Poente Viamão CASA 169 [PERSON_NAME]…" at bounding box center [141, 56] width 224 height 59
click at [202, 135] on span "Extrato detalhado" at bounding box center [208, 131] width 26 height 13
click at [235, 124] on span "Exportar PDF" at bounding box center [242, 126] width 35 height 7
click at [11, 85] on icon at bounding box center [9, 85] width 8 height 8
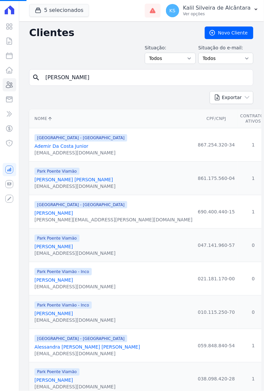
click at [104, 86] on div "search [PERSON_NAME]" at bounding box center [141, 77] width 224 height 17
click at [104, 81] on input "search" at bounding box center [145, 77] width 209 height 13
type input "[PERSON_NAME]"
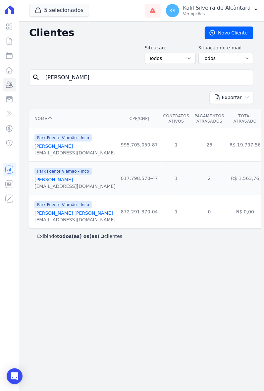
click at [71, 149] on link "[PERSON_NAME]" at bounding box center [53, 145] width 38 height 5
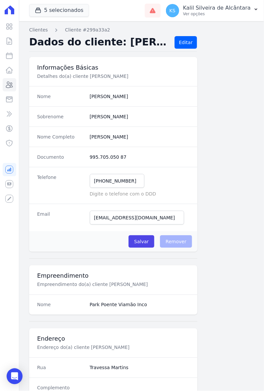
scroll to position [243, 0]
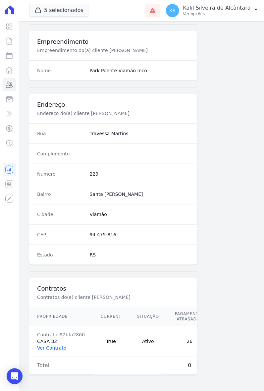
click at [55, 346] on link "Ver Contrato" at bounding box center [51, 348] width 29 height 5
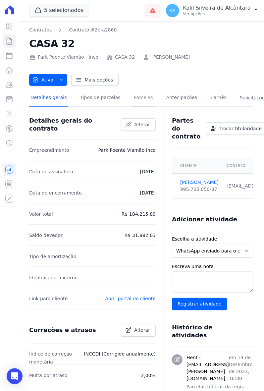
click at [136, 97] on link "Parcelas" at bounding box center [144, 98] width 22 height 18
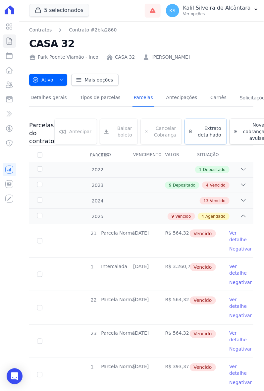
click at [199, 130] on span "Extrato detalhado" at bounding box center [208, 131] width 26 height 13
click at [236, 123] on span "Exportar PDF" at bounding box center [242, 126] width 35 height 7
click at [11, 86] on icon at bounding box center [9, 85] width 8 height 8
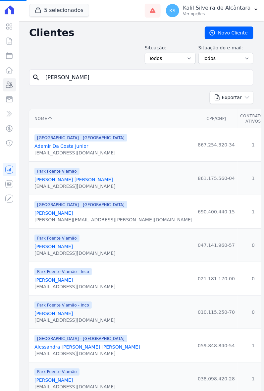
click at [69, 76] on input "[PERSON_NAME]" at bounding box center [145, 77] width 209 height 13
type input "a"
click at [69, 76] on input "search" at bounding box center [145, 77] width 209 height 13
type input "audinei"
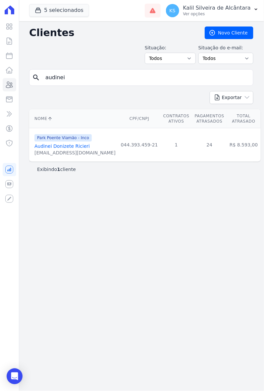
click at [71, 147] on link "Audinei Donizete Ricieri" at bounding box center [61, 145] width 55 height 5
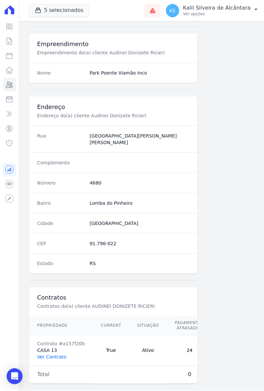
scroll to position [243, 0]
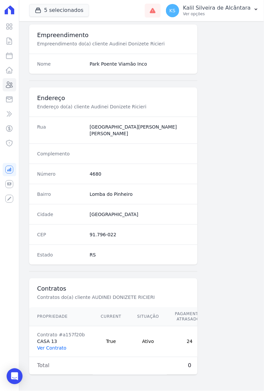
click at [54, 346] on link "Ver Contrato" at bounding box center [51, 348] width 29 height 5
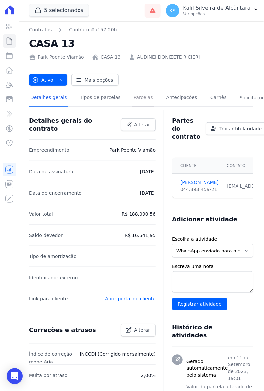
click at [139, 98] on link "Parcelas" at bounding box center [144, 98] width 22 height 18
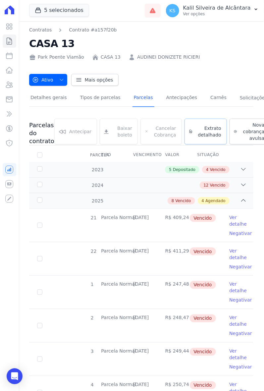
click at [200, 130] on span "Extrato detalhado" at bounding box center [208, 131] width 26 height 13
click at [225, 125] on span "Exportar PDF" at bounding box center [242, 126] width 35 height 7
click at [12, 83] on icon at bounding box center [9, 85] width 8 height 8
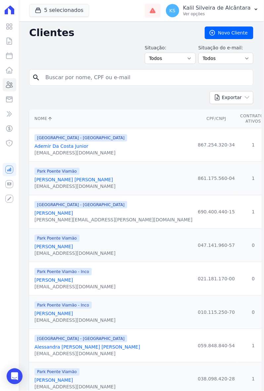
click at [84, 76] on input "search" at bounding box center [145, 77] width 209 height 13
type input "[PERSON_NAME]"
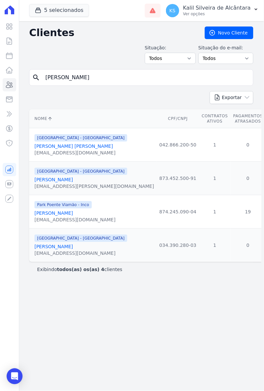
click at [73, 211] on link "[PERSON_NAME]" at bounding box center [53, 212] width 38 height 5
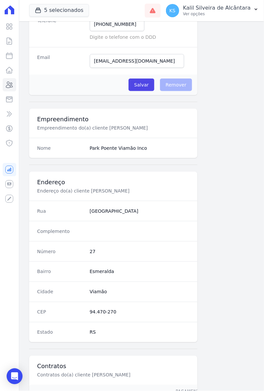
scroll to position [243, 0]
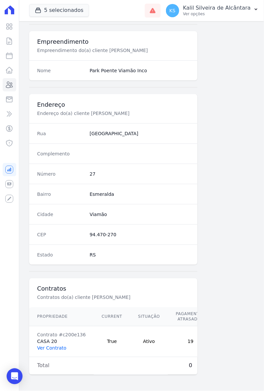
click at [42, 346] on link "Ver Contrato" at bounding box center [51, 348] width 29 height 5
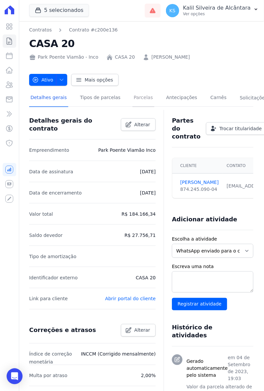
click at [137, 104] on link "Parcelas" at bounding box center [144, 98] width 22 height 18
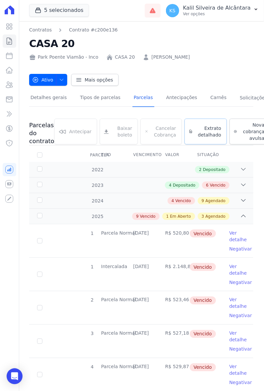
click at [196, 132] on span "Extrato detalhado" at bounding box center [208, 131] width 26 height 13
click at [227, 127] on span "Exportar PDF" at bounding box center [242, 126] width 35 height 7
